Goal: Find specific page/section

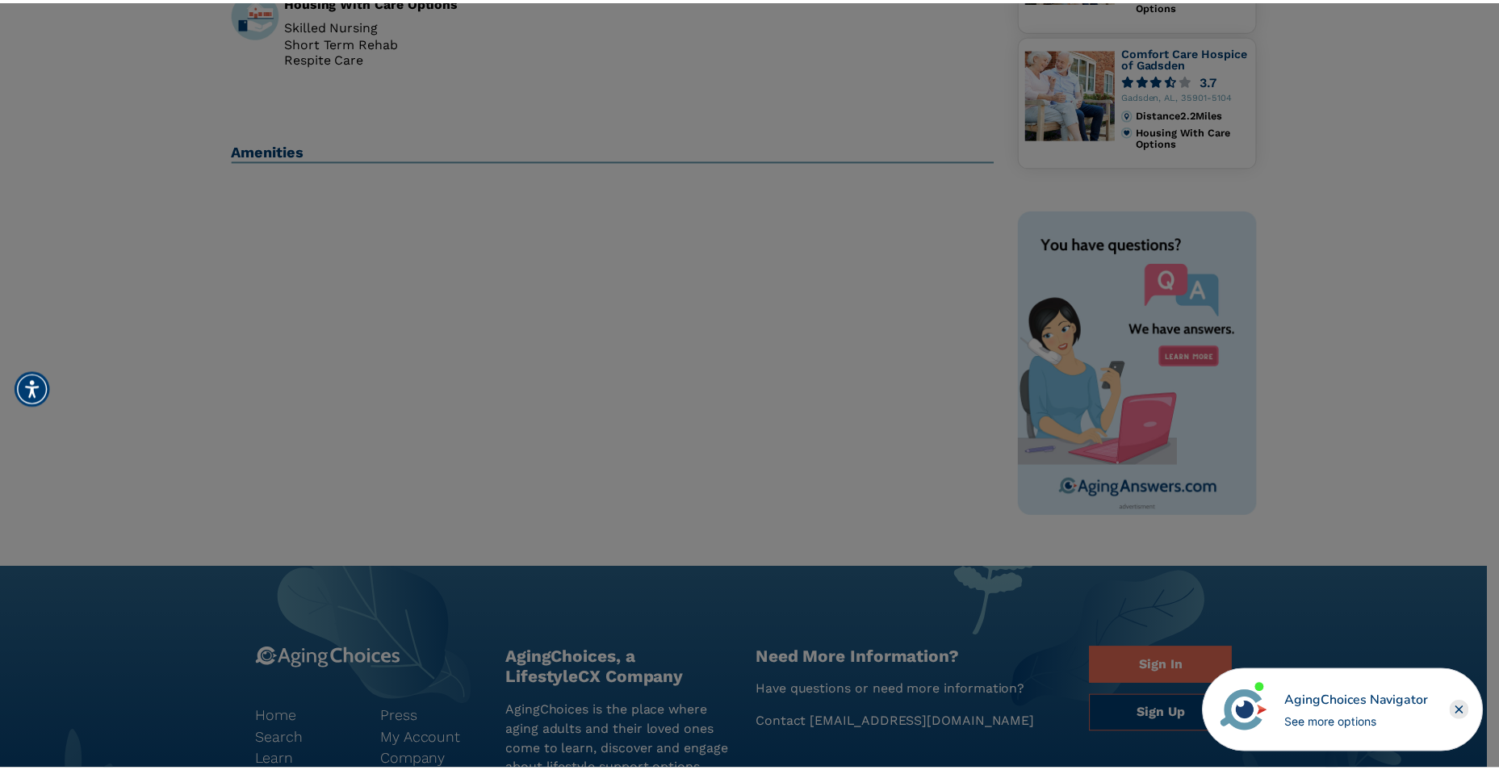
scroll to position [638, 0]
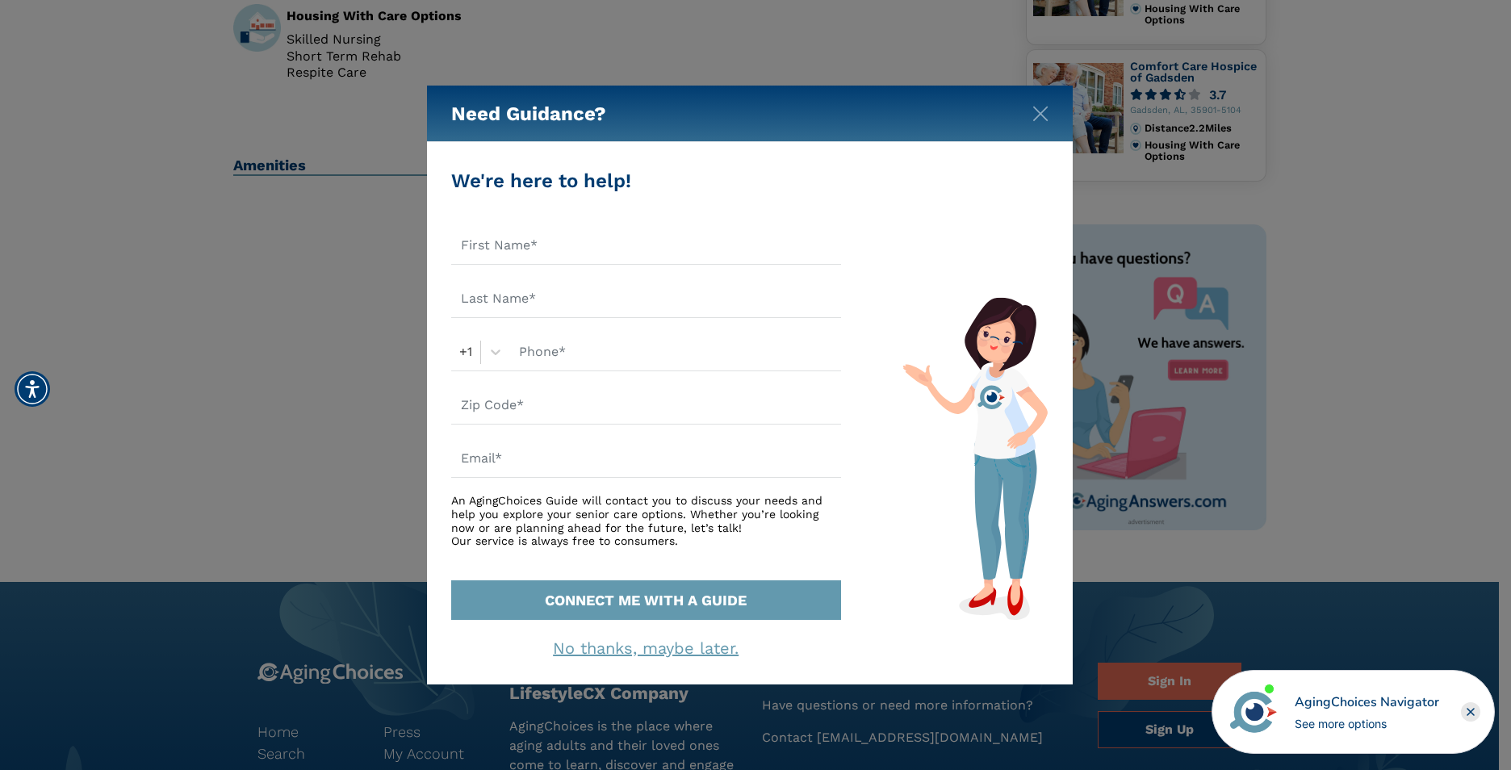
click at [1030, 118] on div "Need Guidance?" at bounding box center [750, 114] width 646 height 56
click at [1032, 108] on img "Close" at bounding box center [1040, 114] width 16 height 16
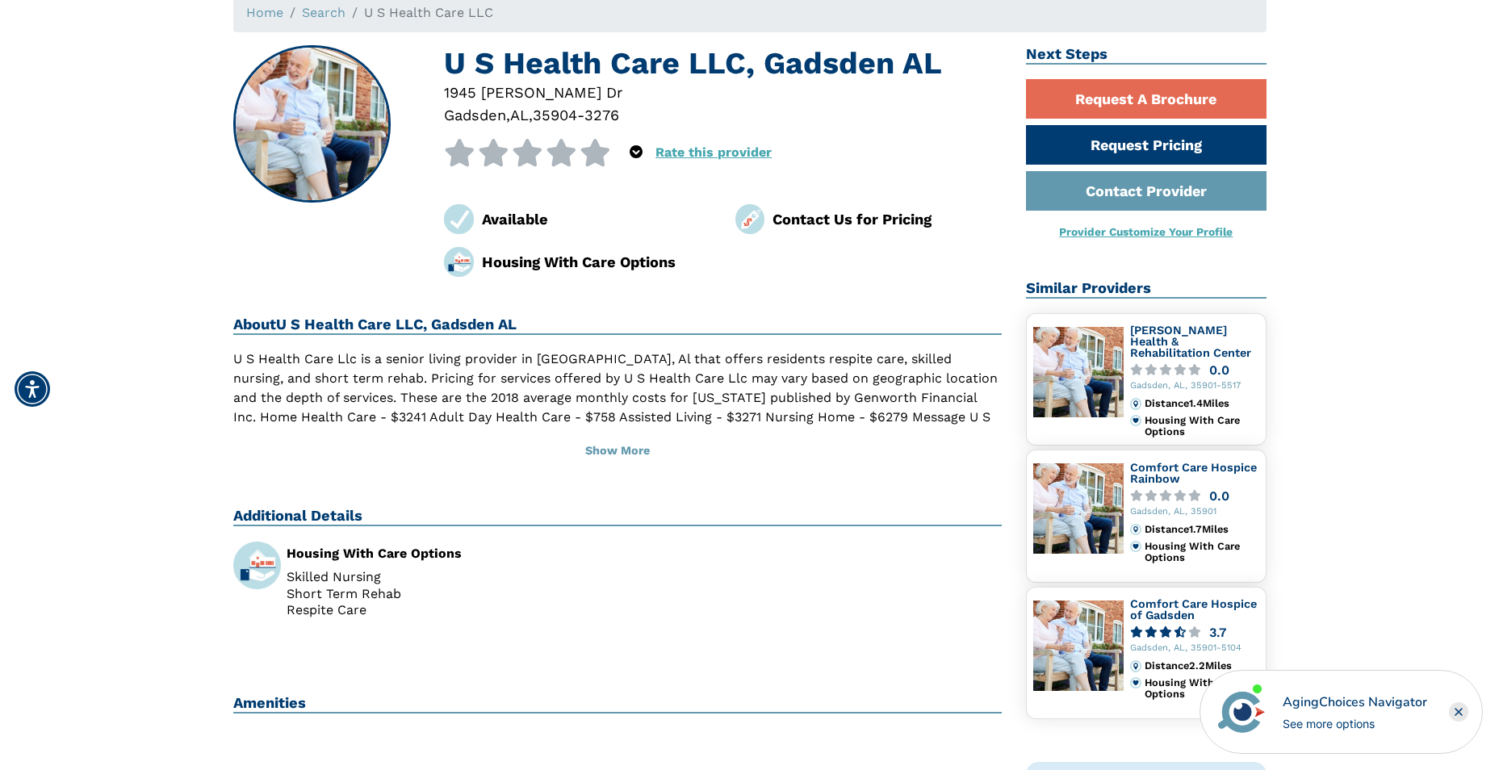
scroll to position [0, 0]
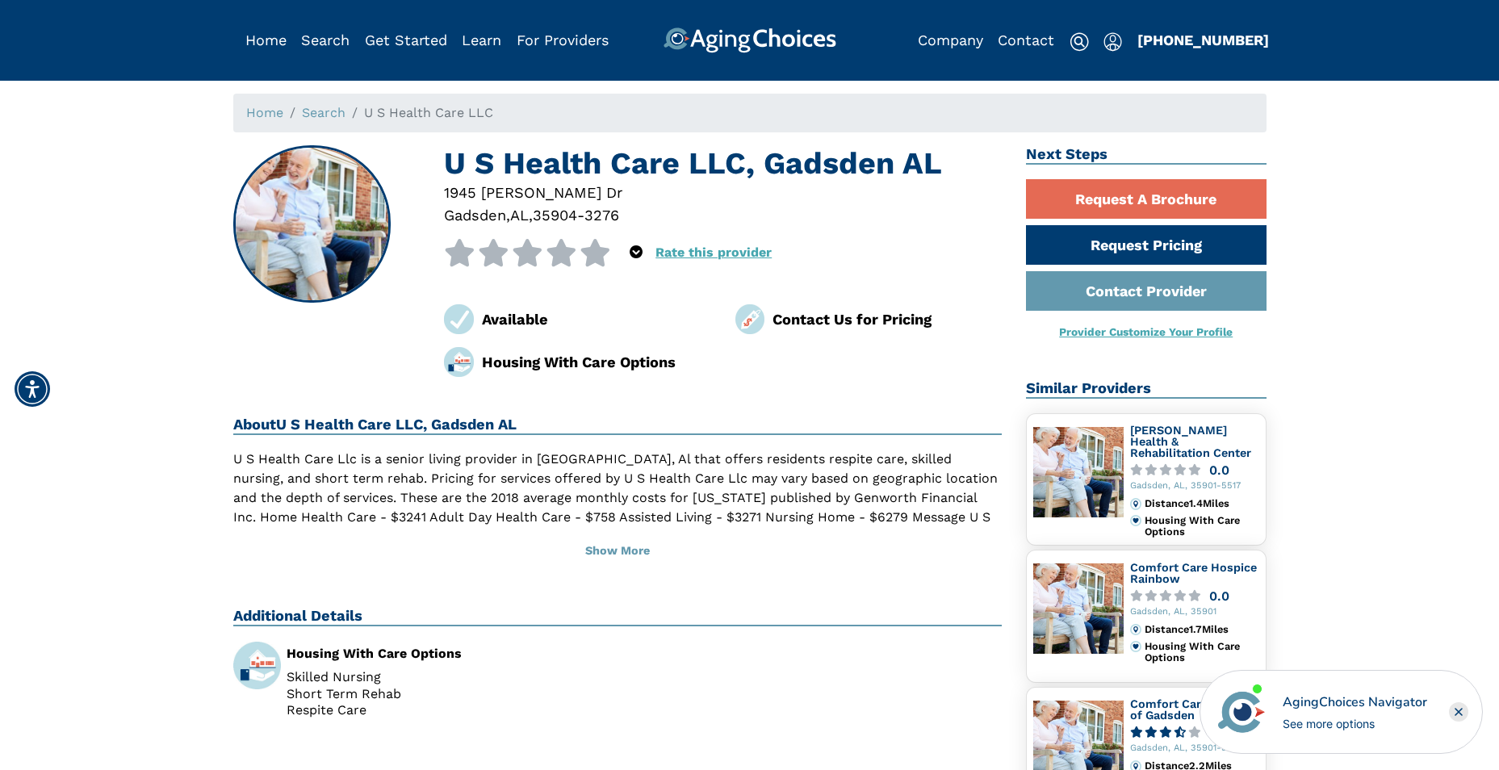
click at [814, 231] on div "U S Health Care LLC, Gadsden AL [STREET_ADDRESS][PERSON_NAME][PERSON_NAME] 0 ou…" at bounding box center [723, 261] width 558 height 232
click at [952, 38] on link "Company" at bounding box center [950, 39] width 65 height 17
